Goal: Information Seeking & Learning: Learn about a topic

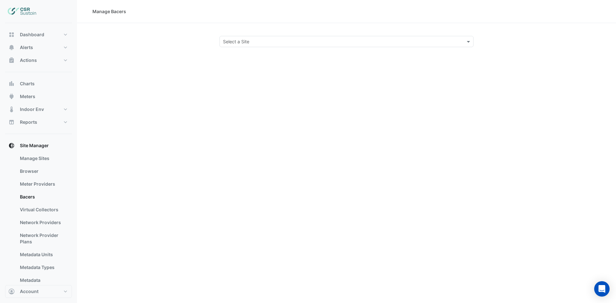
click at [233, 45] on div "Select a Site" at bounding box center [346, 41] width 254 height 11
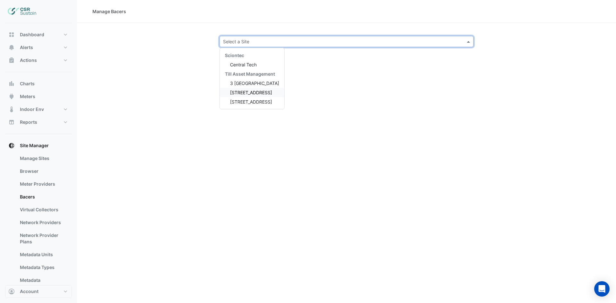
click at [247, 95] on span "5 Exchange Quay" at bounding box center [251, 92] width 42 height 5
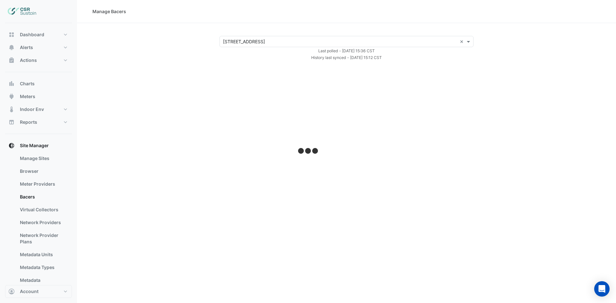
select select "***"
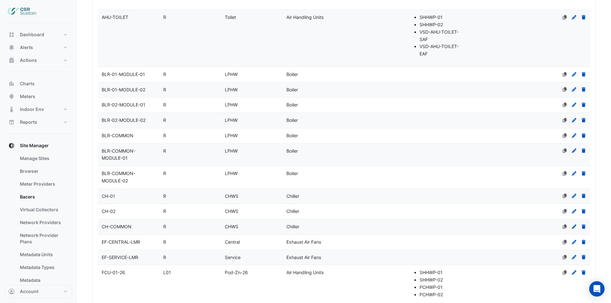
scroll to position [160, 0]
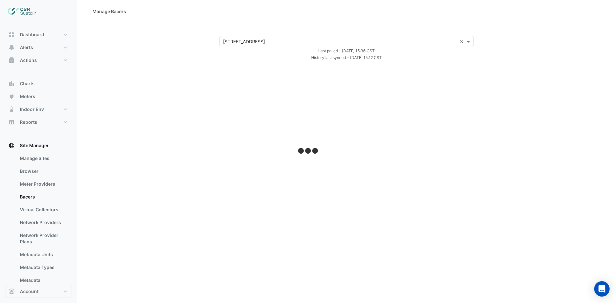
select select "***"
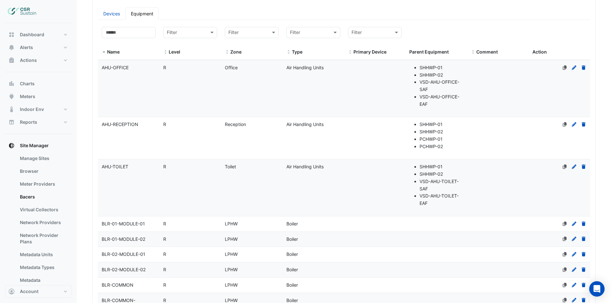
scroll to position [3803, 0]
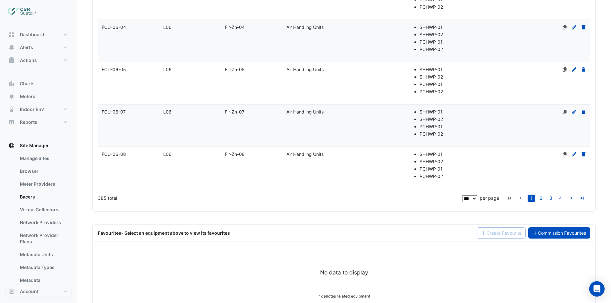
click at [573, 227] on link "Commission Favourites" at bounding box center [559, 232] width 62 height 11
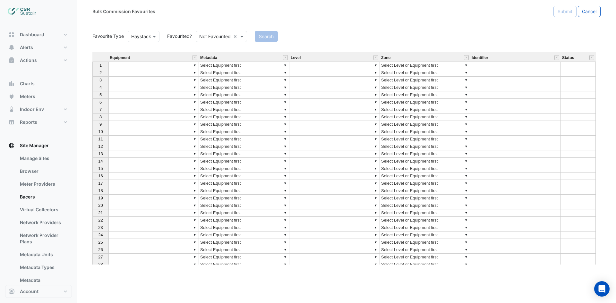
click at [209, 37] on input "text" at bounding box center [214, 36] width 31 height 7
click at [213, 51] on div "Favourited" at bounding box center [217, 50] width 42 height 9
click at [261, 39] on button "Search" at bounding box center [257, 36] width 23 height 11
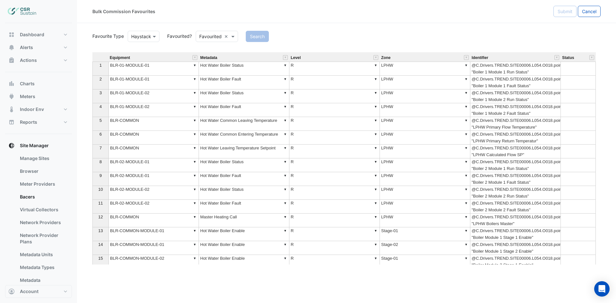
click at [192, 57] on div "Equipment" at bounding box center [153, 58] width 90 height 8
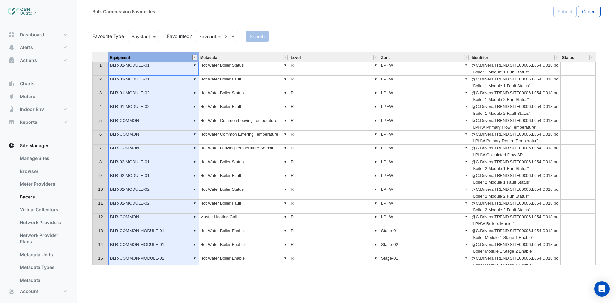
click at [194, 57] on button "" at bounding box center [194, 57] width 5 height 5
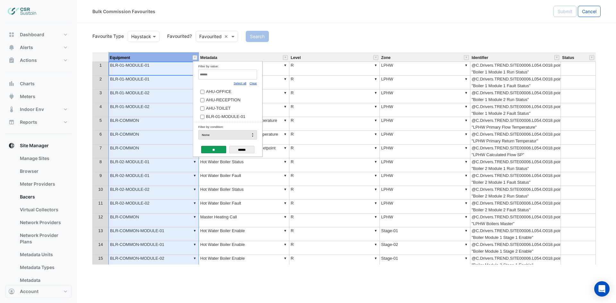
drag, startPoint x: 250, startPoint y: 85, endPoint x: 252, endPoint y: 82, distance: 3.7
click at [250, 85] on link "Clear" at bounding box center [252, 83] width 7 height 4
click at [251, 75] on input "Filter by value:" at bounding box center [227, 75] width 59 height 10
type input "**"
click at [229, 92] on label "CH-01" at bounding box center [225, 91] width 50 height 7
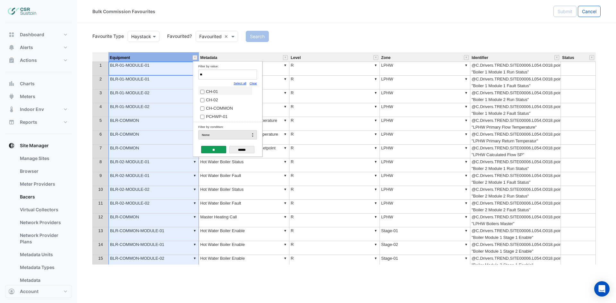
click at [222, 147] on input "**" at bounding box center [213, 149] width 25 height 7
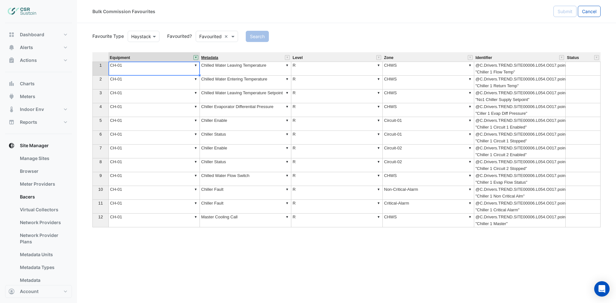
click at [214, 60] on span "Metadata" at bounding box center [209, 58] width 17 height 4
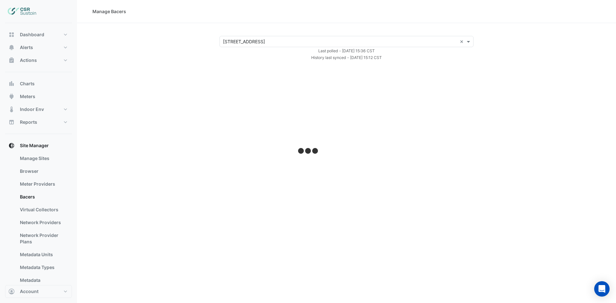
select select "***"
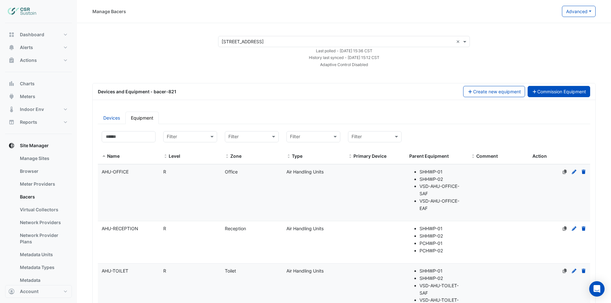
click at [547, 94] on button "Commission Equipment" at bounding box center [558, 91] width 63 height 11
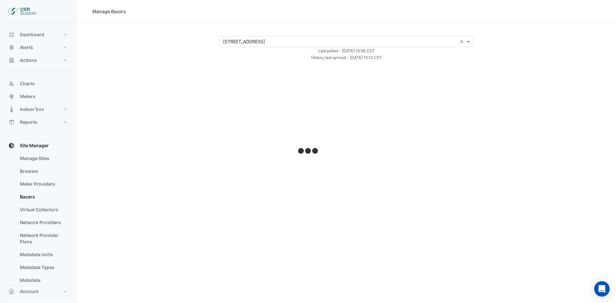
select select "***"
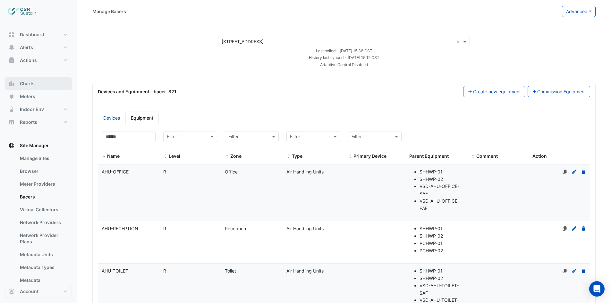
click at [28, 82] on span "Charts" at bounding box center [27, 83] width 15 height 6
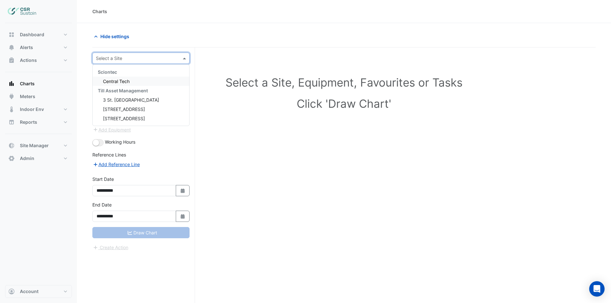
click at [132, 60] on input "text" at bounding box center [134, 58] width 77 height 7
click at [120, 111] on span "5 Exchange Quay" at bounding box center [124, 108] width 42 height 5
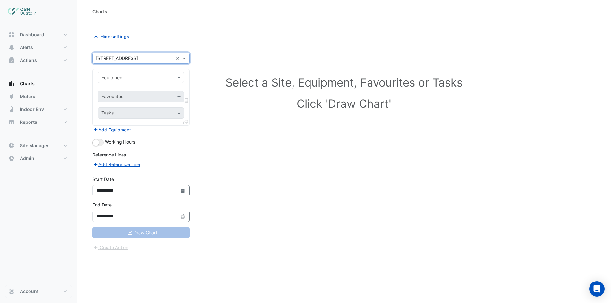
click at [126, 79] on input "text" at bounding box center [134, 77] width 66 height 7
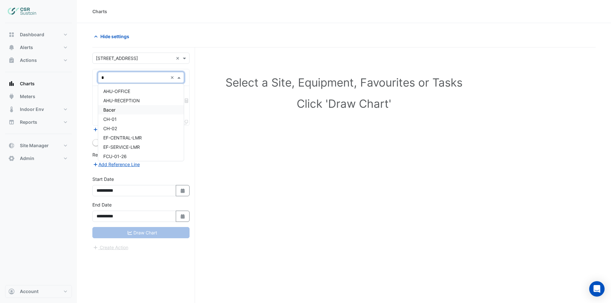
type input "**"
click at [135, 92] on div "CH-01" at bounding box center [141, 91] width 86 height 9
click at [130, 96] on input "text" at bounding box center [137, 97] width 72 height 7
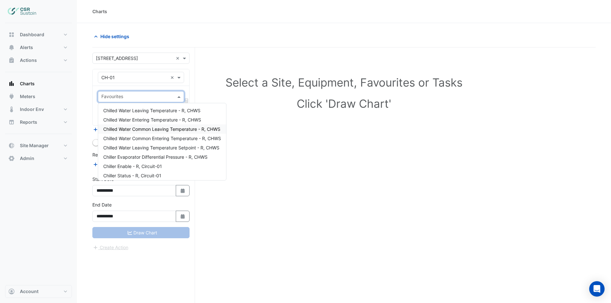
scroll to position [58, 0]
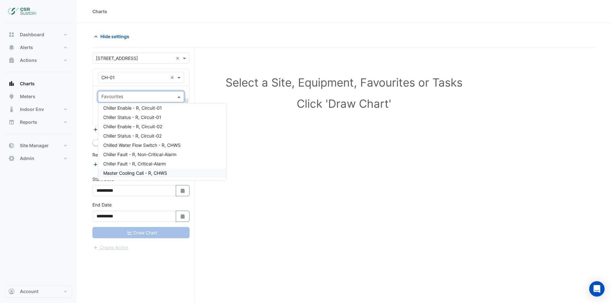
click at [147, 172] on span "Master Cooling Call - R, CHWS" at bounding box center [135, 172] width 64 height 5
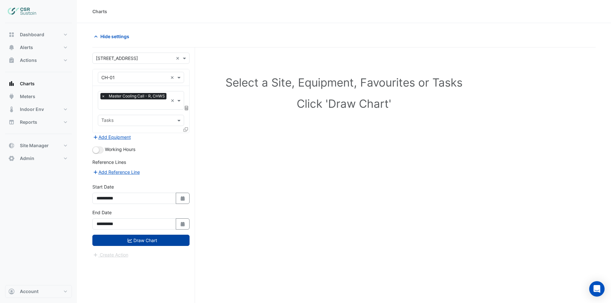
click at [135, 243] on button "Draw Chart" at bounding box center [140, 240] width 97 height 11
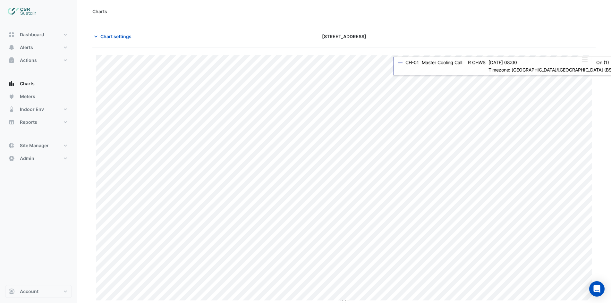
click at [585, 56] on button "button" at bounding box center [584, 60] width 13 height 8
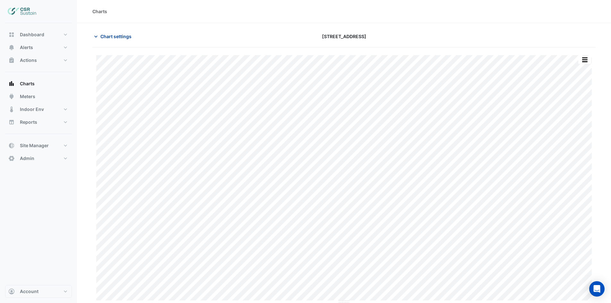
click at [109, 32] on button "Chart settings" at bounding box center [113, 36] width 43 height 11
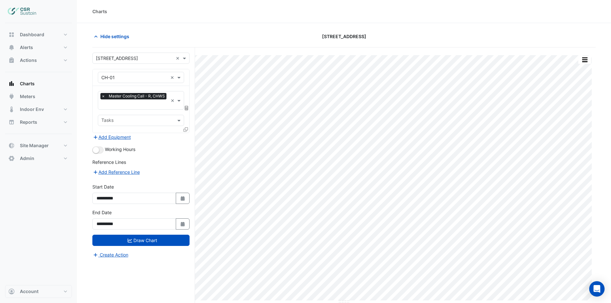
click at [114, 107] on input "text" at bounding box center [134, 105] width 67 height 7
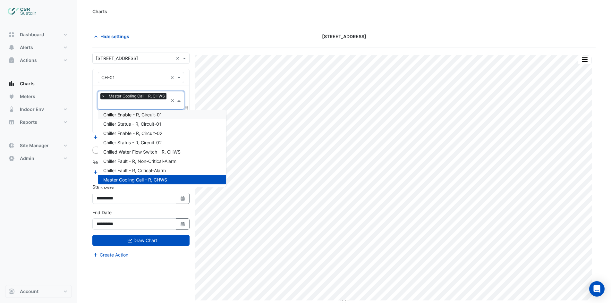
scroll to position [26, 0]
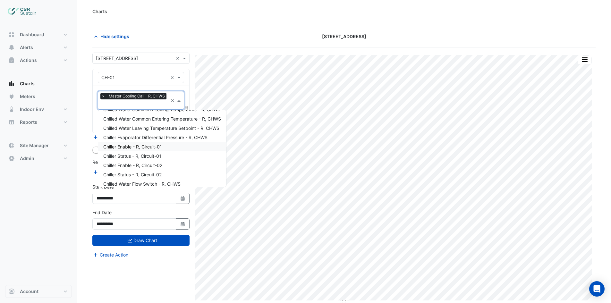
click at [155, 147] on span "Chiller Enable - R, Circuit-01" at bounding box center [132, 146] width 59 height 5
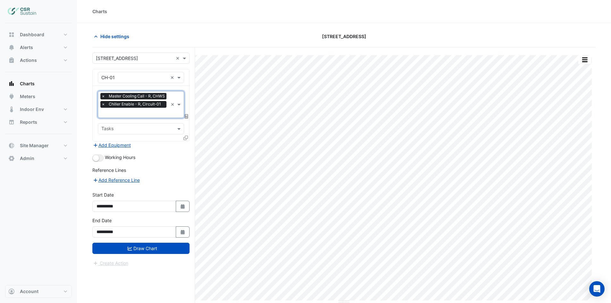
click at [151, 115] on input "text" at bounding box center [134, 113] width 67 height 7
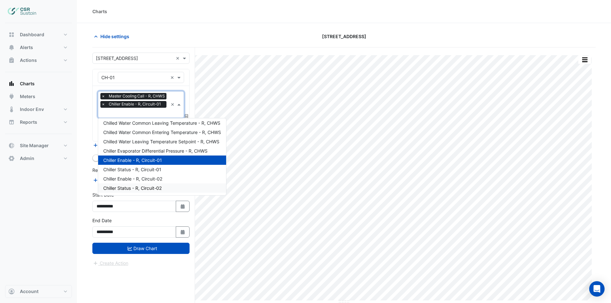
scroll to position [32, 0]
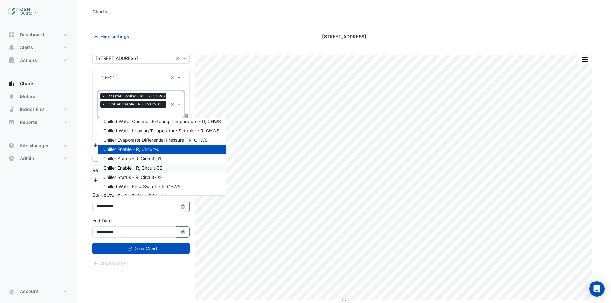
click at [147, 167] on span "Chiller Enable - R, Circuit-02" at bounding box center [132, 167] width 59 height 5
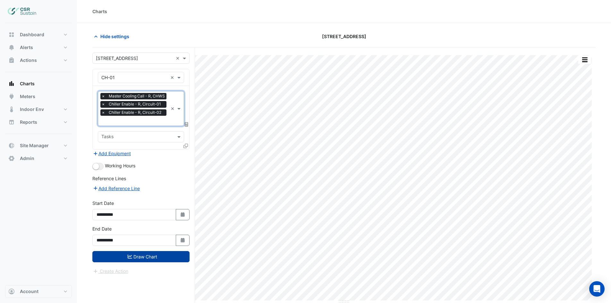
click at [140, 258] on button "Draw Chart" at bounding box center [140, 256] width 97 height 11
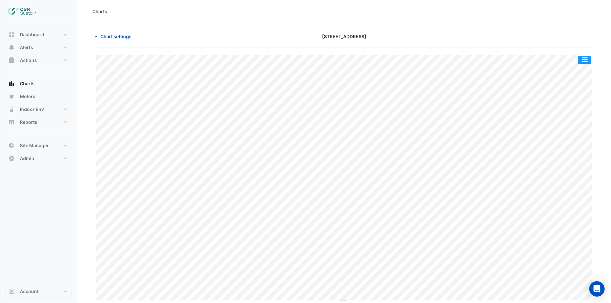
click at [586, 56] on button "button" at bounding box center [584, 60] width 13 height 8
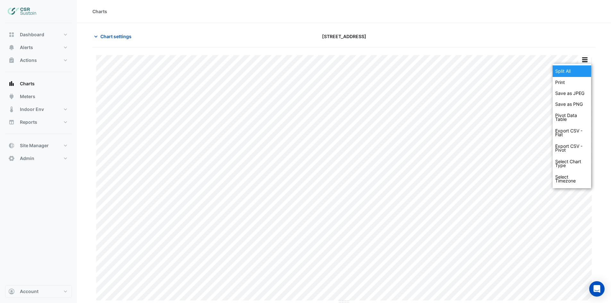
click at [574, 70] on div "Split All" at bounding box center [571, 71] width 38 height 12
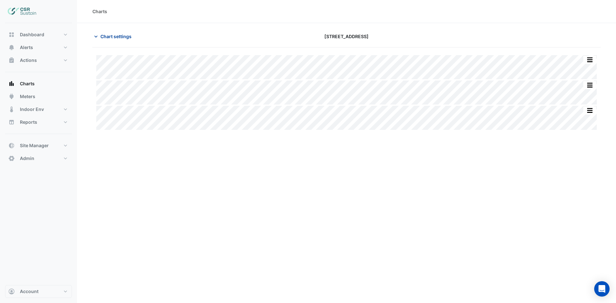
click at [109, 39] on span "Chart settings" at bounding box center [115, 36] width 31 height 7
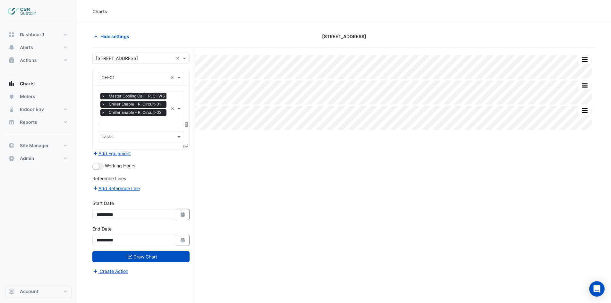
click at [134, 124] on input "text" at bounding box center [134, 121] width 67 height 7
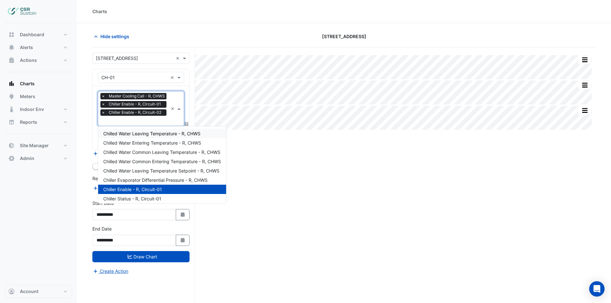
click at [157, 132] on span "Chilled Water Leaving Temperature - R, CHWS" at bounding box center [151, 133] width 97 height 5
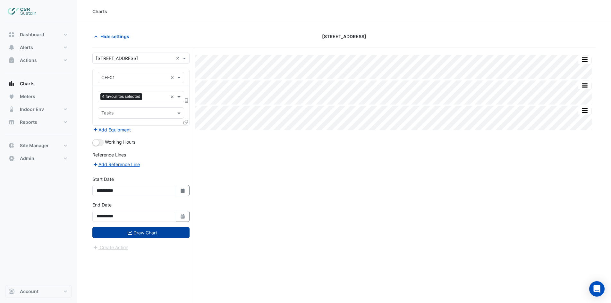
click at [134, 232] on button "Draw Chart" at bounding box center [140, 232] width 97 height 11
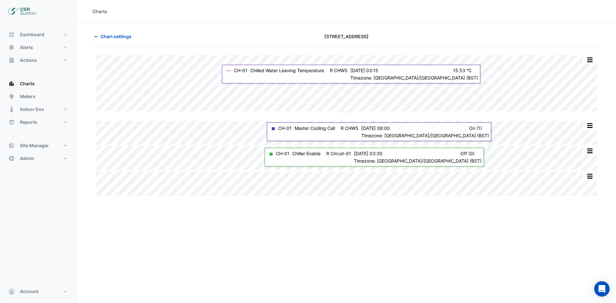
click at [218, 229] on div "Charts Chart settings 5 Exchange Quay Split by Unit Split None Print Save as JP…" at bounding box center [346, 151] width 539 height 303
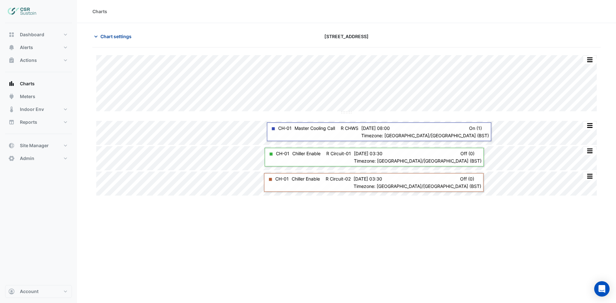
click at [112, 40] on button "Chart settings" at bounding box center [113, 36] width 43 height 11
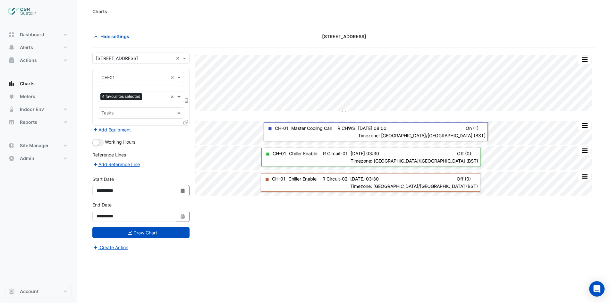
click at [156, 98] on input "text" at bounding box center [156, 97] width 23 height 7
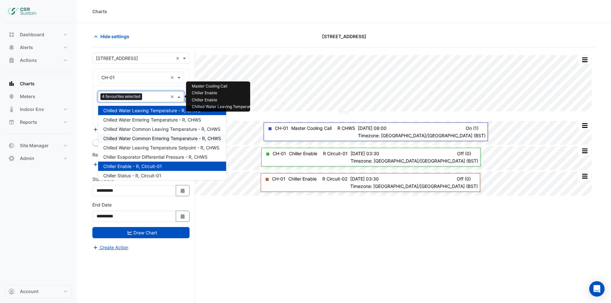
scroll to position [32, 0]
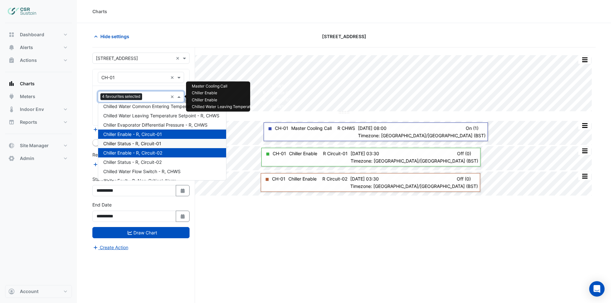
drag, startPoint x: 159, startPoint y: 143, endPoint x: 154, endPoint y: 136, distance: 8.7
click at [159, 143] on span "Chiller Status - R, Circuit-01" at bounding box center [132, 143] width 58 height 5
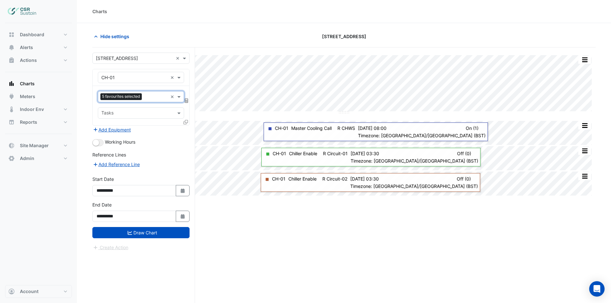
click at [151, 91] on div "Favourites 5 favourites selected ×" at bounding box center [141, 96] width 86 height 11
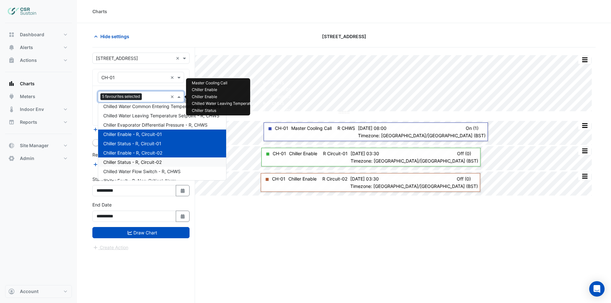
click at [142, 162] on span "Chiller Status - R, Circuit-02" at bounding box center [132, 161] width 58 height 5
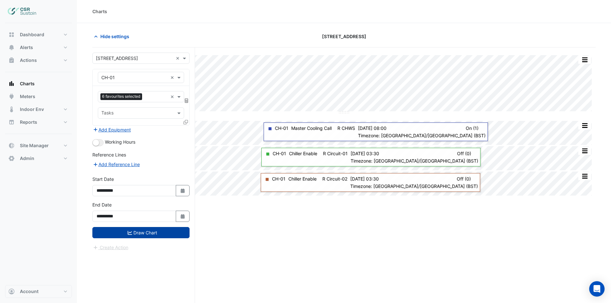
click at [139, 235] on button "Draw Chart" at bounding box center [140, 232] width 97 height 11
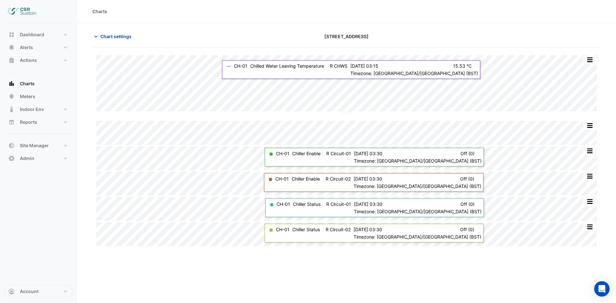
click at [127, 38] on span "Chart settings" at bounding box center [115, 36] width 31 height 7
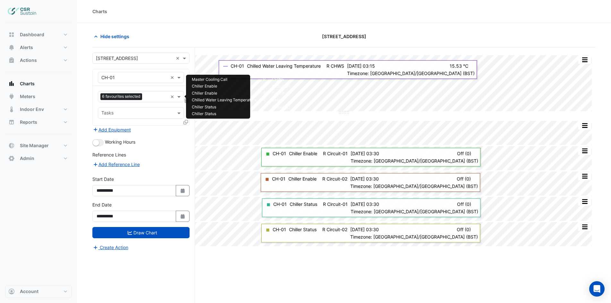
click at [149, 97] on input "text" at bounding box center [156, 97] width 23 height 7
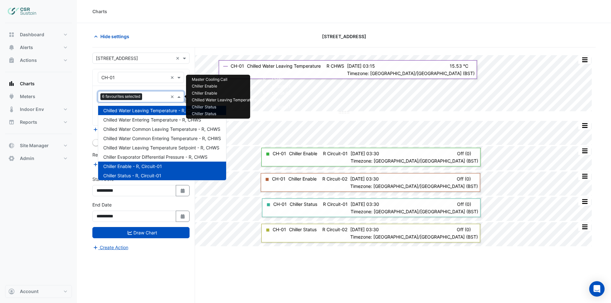
scroll to position [58, 0]
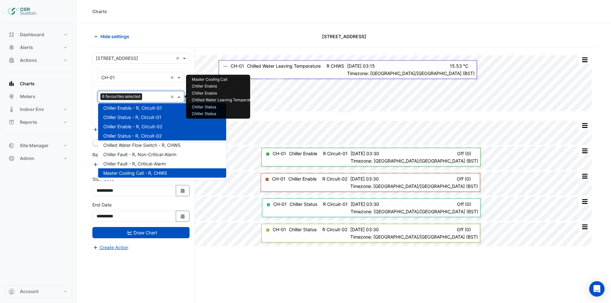
click at [150, 166] on div "Chiller Fault - R, Critical-Alarm" at bounding box center [162, 163] width 128 height 9
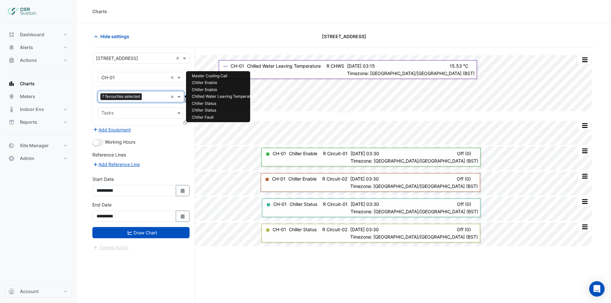
click at [135, 231] on button "Draw Chart" at bounding box center [140, 232] width 97 height 11
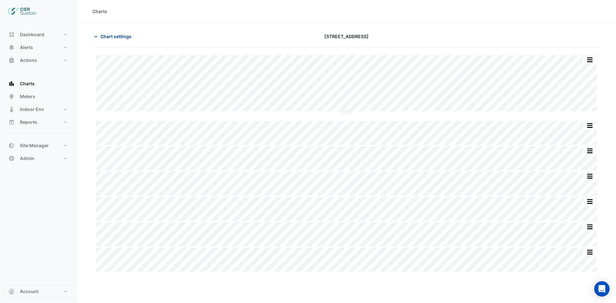
click at [102, 35] on span "Chart settings" at bounding box center [115, 36] width 31 height 7
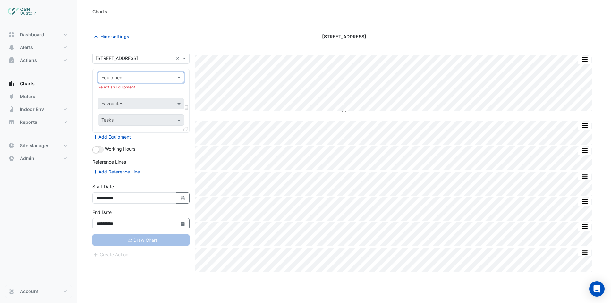
click at [146, 78] on input "text" at bounding box center [134, 77] width 66 height 7
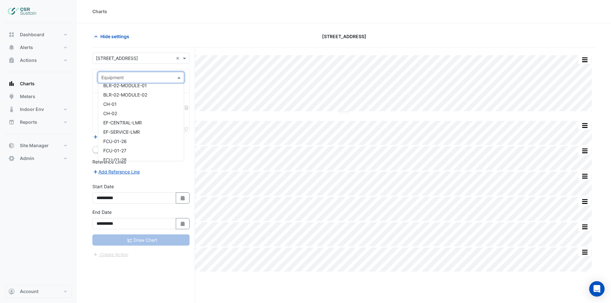
scroll to position [64, 0]
click at [136, 109] on div "CH-02" at bounding box center [141, 110] width 86 height 9
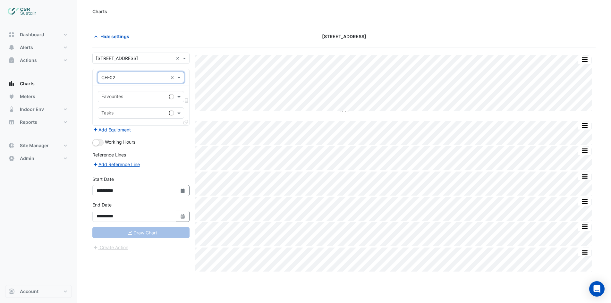
click at [126, 98] on input "text" at bounding box center [133, 97] width 65 height 7
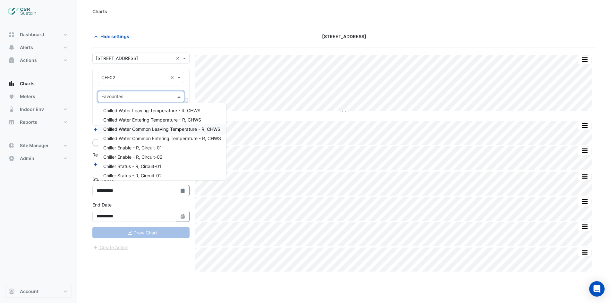
scroll to position [58, 0]
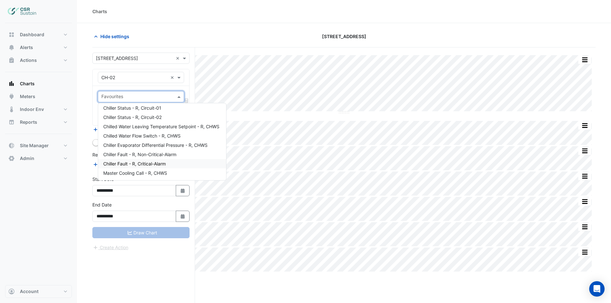
click at [135, 162] on span "Chiller Fault - R, Critical-Alarm" at bounding box center [134, 163] width 63 height 5
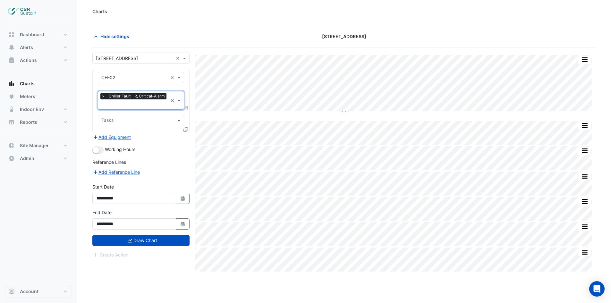
click at [136, 108] on input "text" at bounding box center [134, 105] width 67 height 7
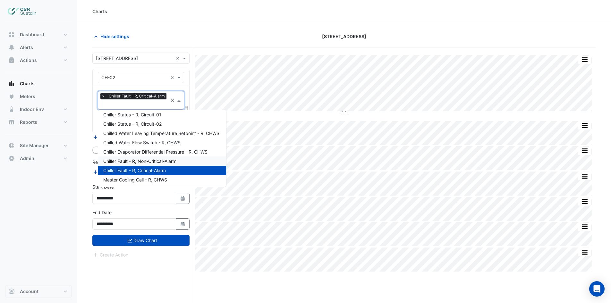
click at [133, 161] on span "Chiller Fault - R, Non-Critical-Alarm" at bounding box center [139, 160] width 73 height 5
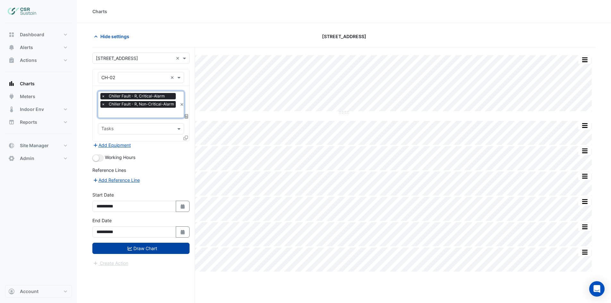
click at [119, 247] on button "Draw Chart" at bounding box center [140, 248] width 97 height 11
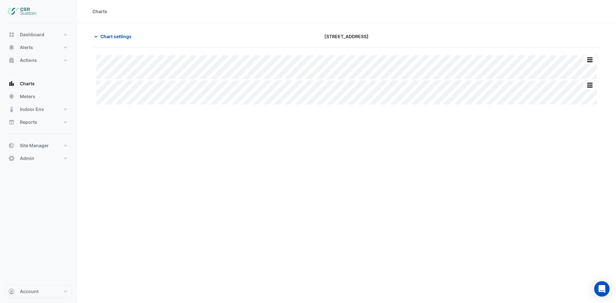
click at [113, 36] on span "Chart settings" at bounding box center [115, 36] width 31 height 7
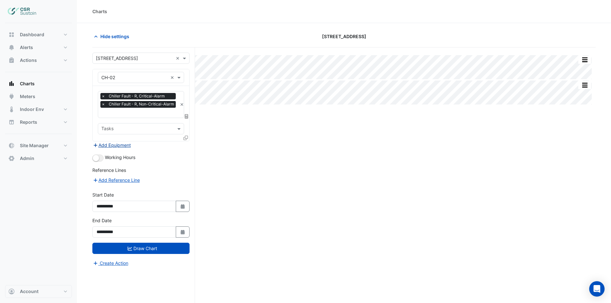
click at [114, 144] on button "Add Equipment" at bounding box center [111, 144] width 39 height 7
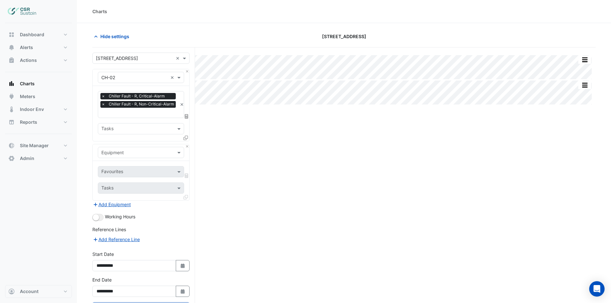
click at [115, 149] on input "text" at bounding box center [134, 152] width 66 height 7
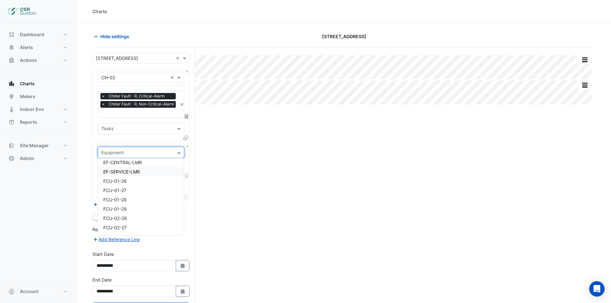
scroll to position [64, 0]
click at [118, 174] on div "CH-01" at bounding box center [141, 175] width 86 height 9
click at [119, 168] on div "Favourites" at bounding box center [111, 172] width 23 height 8
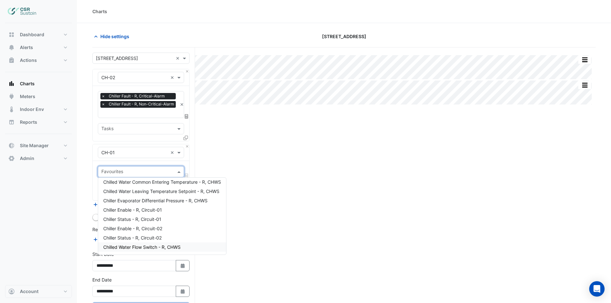
scroll to position [58, 0]
click at [137, 230] on span "Chiller Fault - R, Non-Critical-Alarm" at bounding box center [139, 228] width 73 height 5
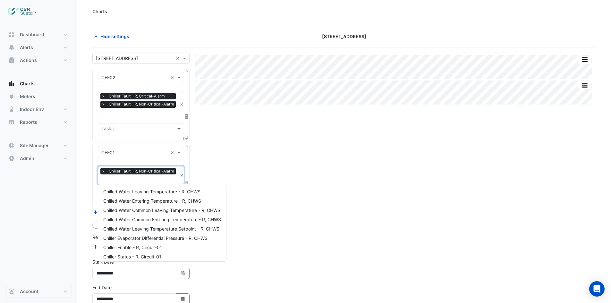
click at [123, 179] on input "text" at bounding box center [139, 180] width 76 height 7
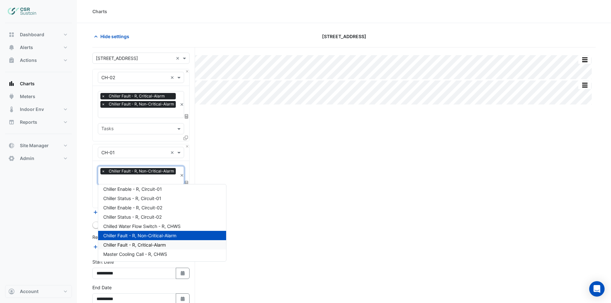
click at [130, 247] on span "Chiller Fault - R, Critical-Alarm" at bounding box center [134, 244] width 63 height 5
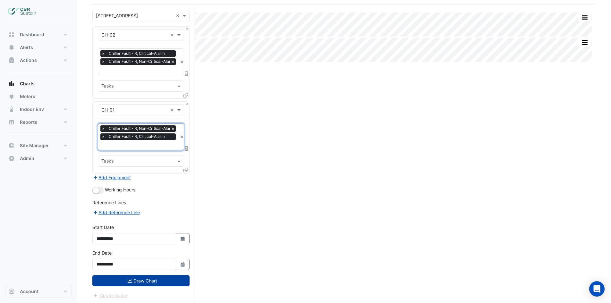
click at [144, 284] on button "Draw Chart" at bounding box center [140, 280] width 97 height 11
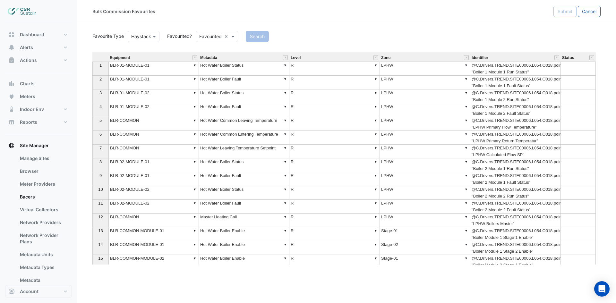
click at [215, 35] on input "text" at bounding box center [210, 36] width 22 height 7
click at [208, 62] on div "Not Favourited" at bounding box center [217, 59] width 42 height 9
click at [271, 36] on button "Search" at bounding box center [266, 36] width 23 height 11
